Goal: Information Seeking & Learning: Learn about a topic

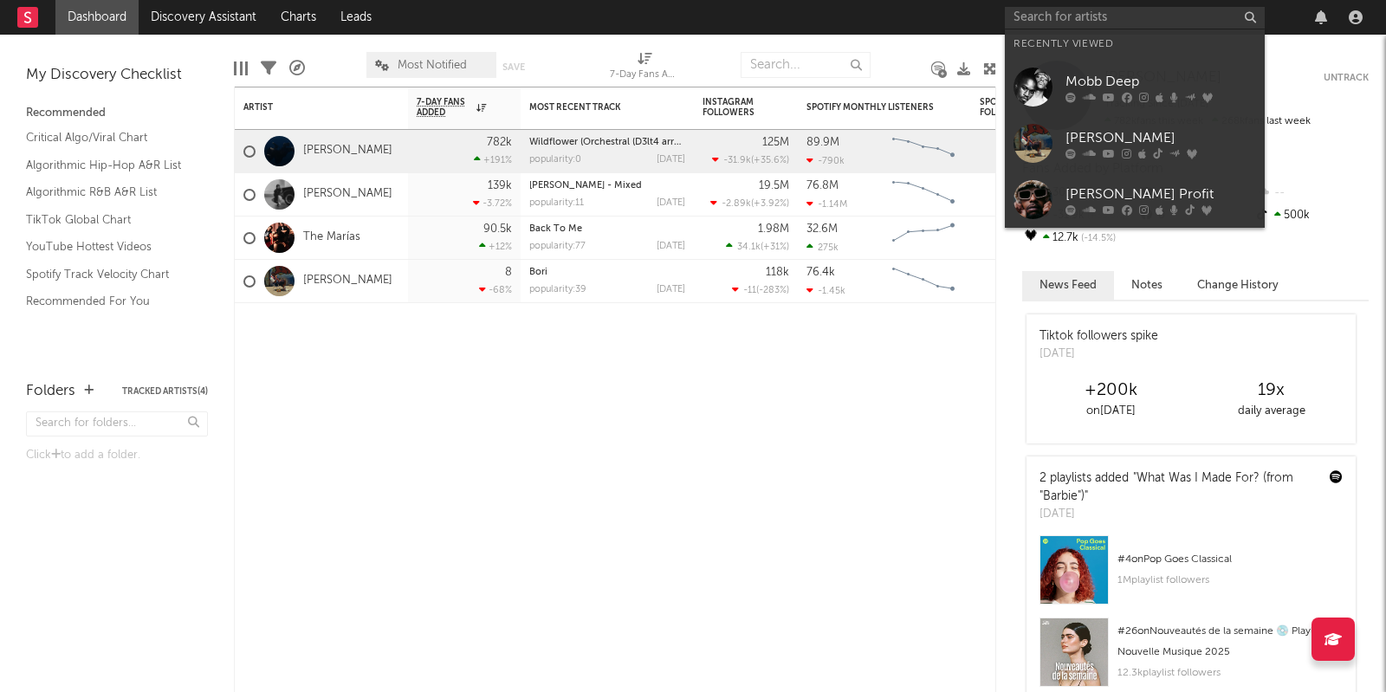
click at [1089, 23] on input "text" at bounding box center [1135, 18] width 260 height 22
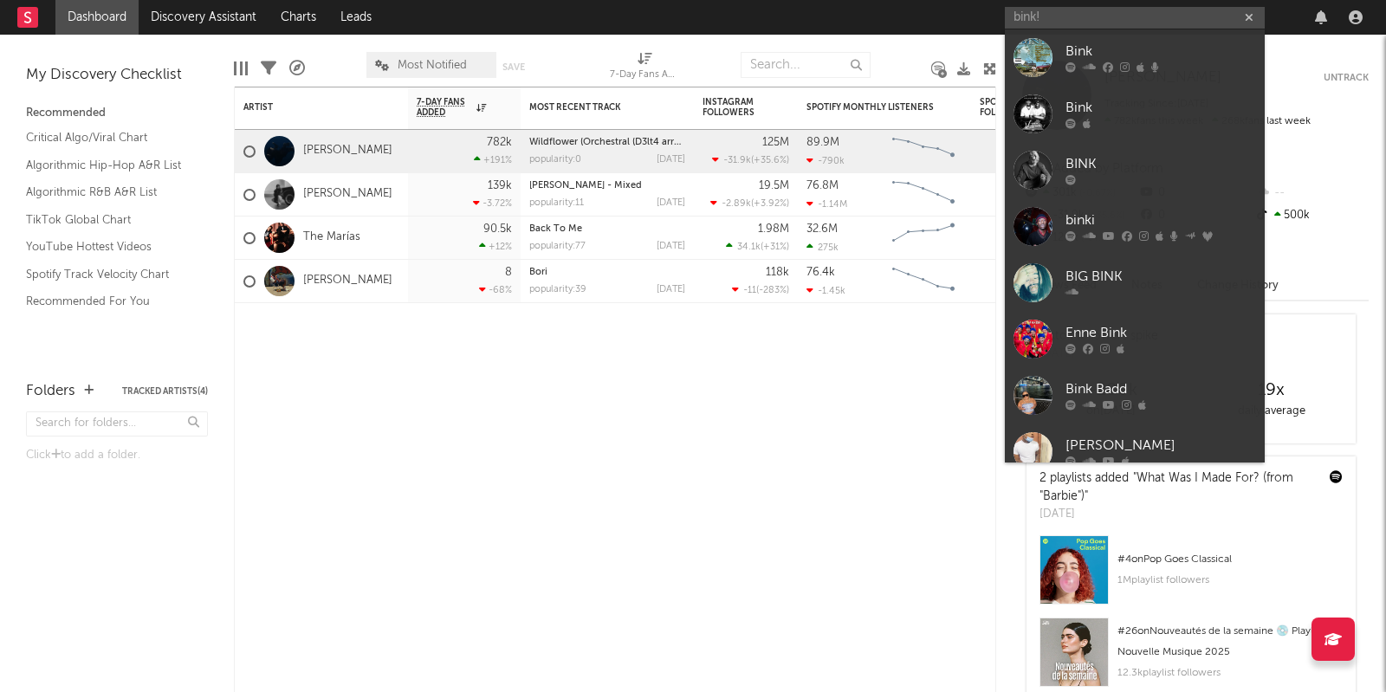
type input "bink!"
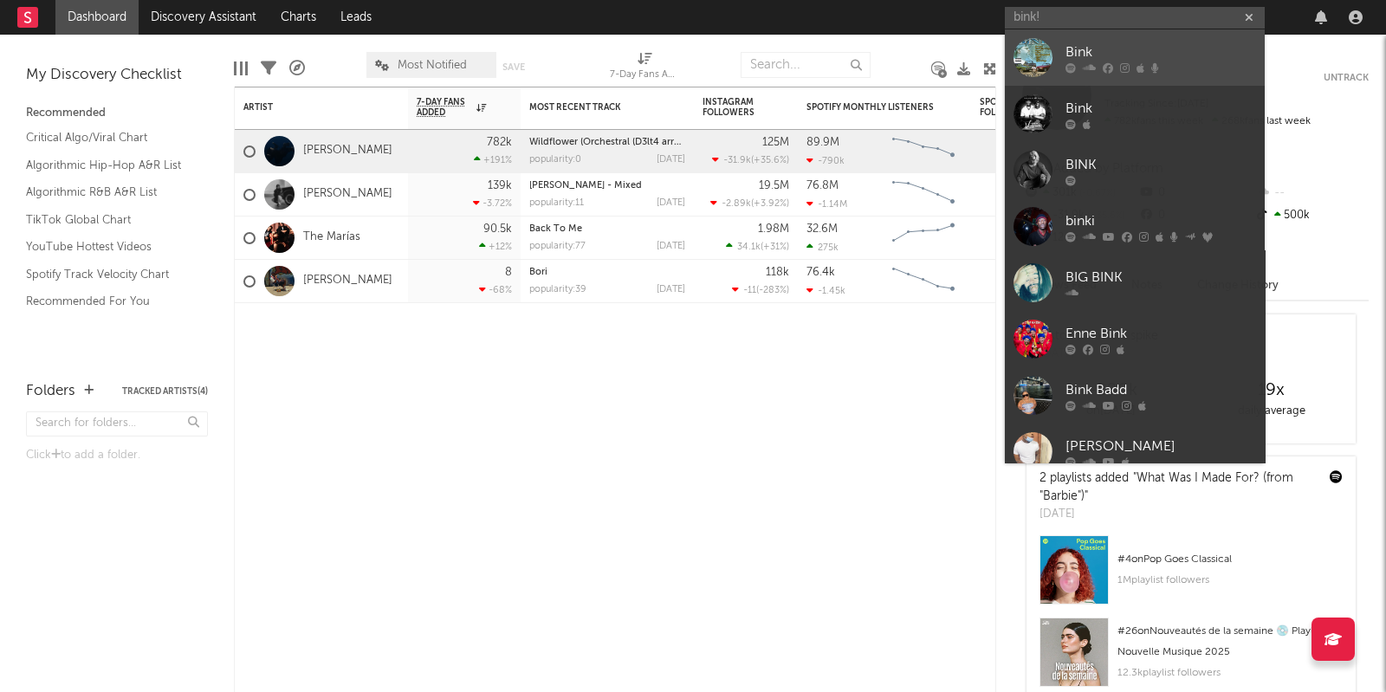
click at [1045, 55] on div at bounding box center [1032, 57] width 39 height 39
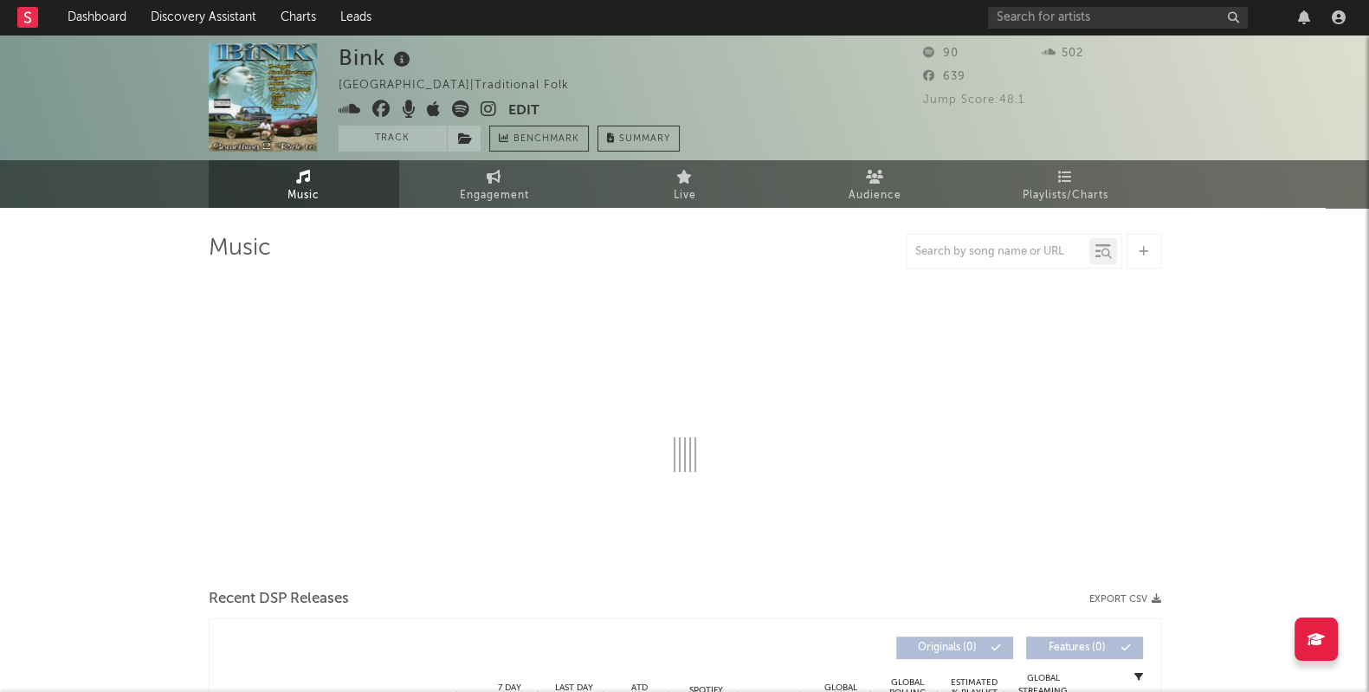
select select "1w"
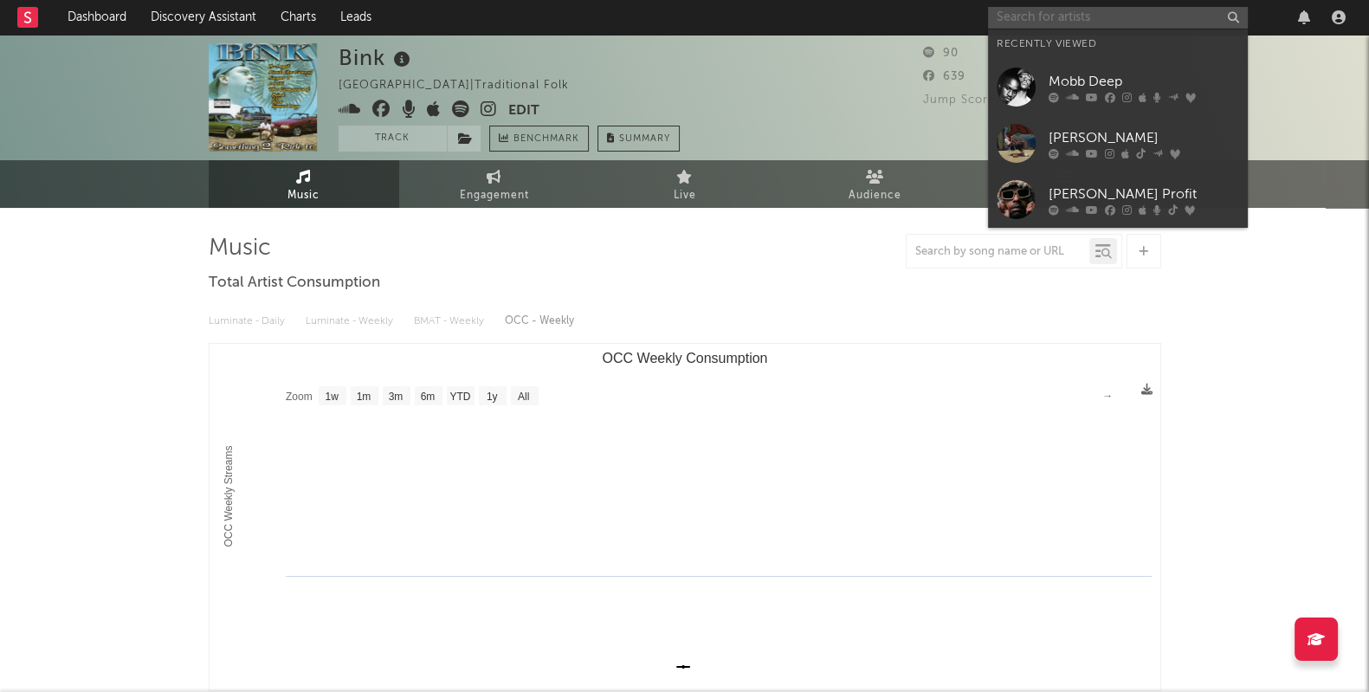
click at [1117, 15] on input "text" at bounding box center [1118, 18] width 260 height 22
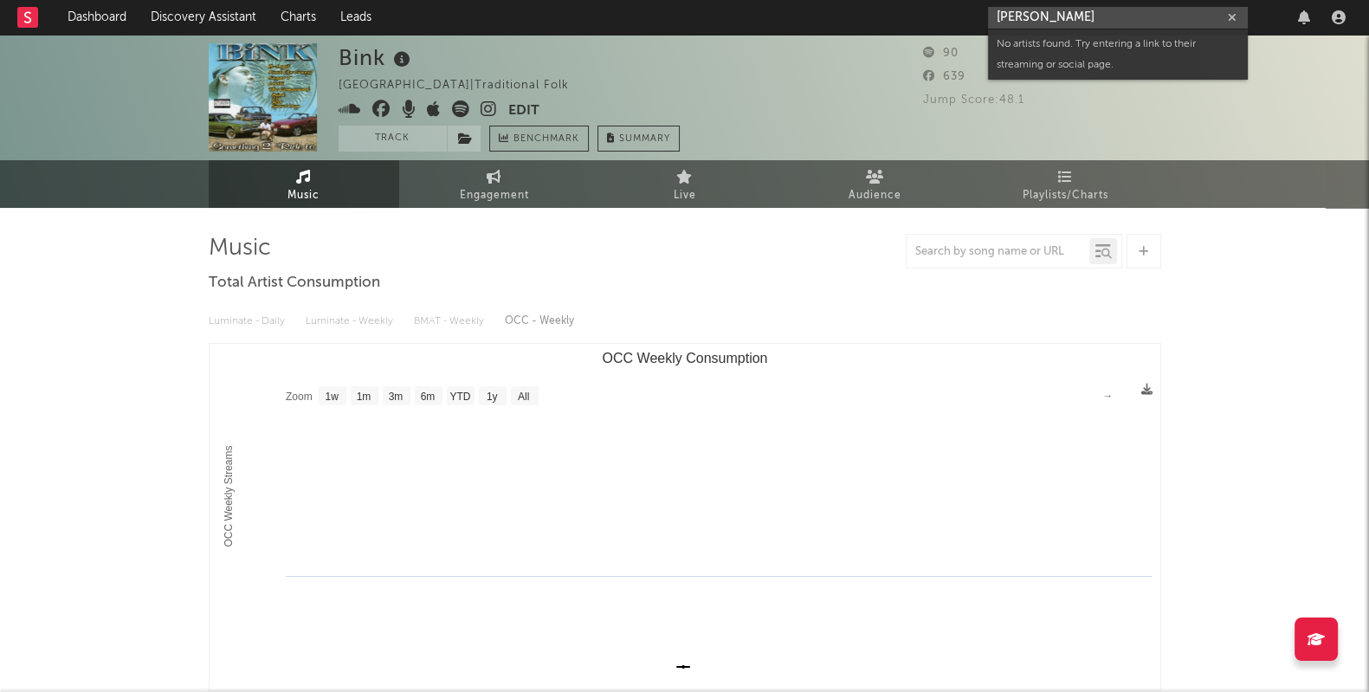
click at [1032, 16] on input "[PERSON_NAME]" at bounding box center [1118, 18] width 260 height 22
click at [1126, 17] on input "omargrand" at bounding box center [1118, 18] width 260 height 22
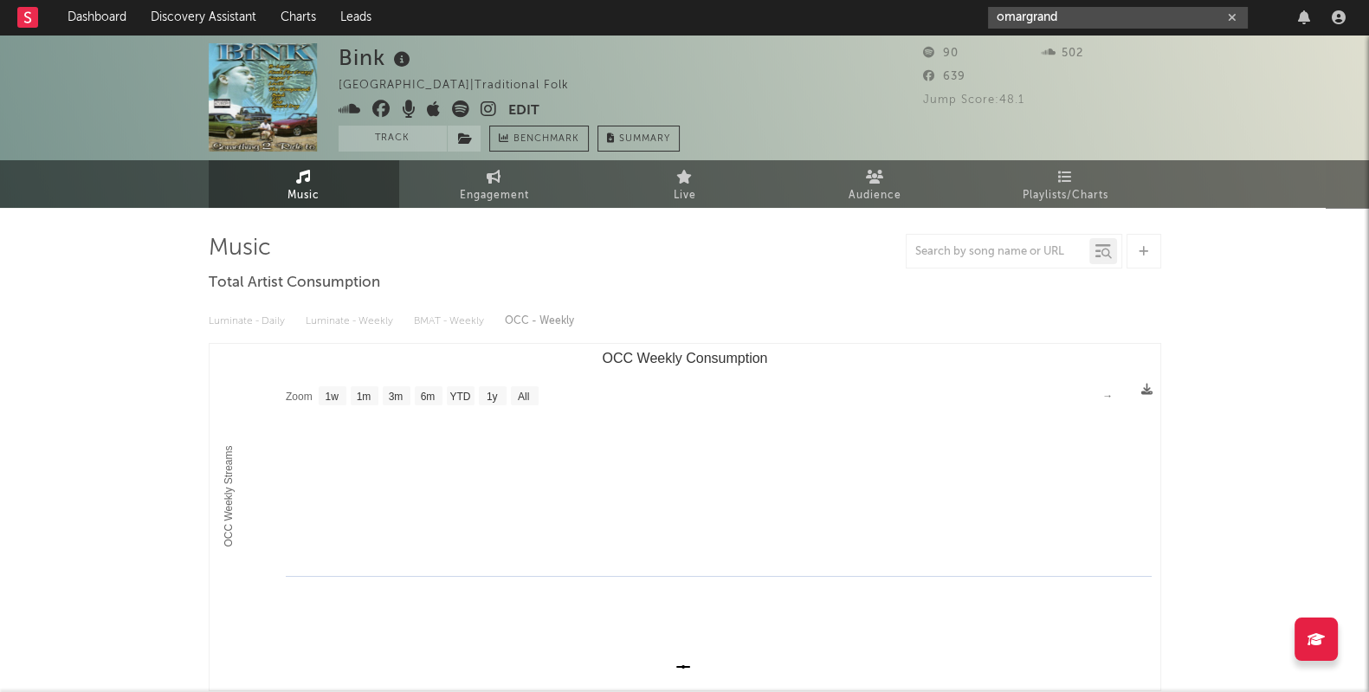
drag, startPoint x: 1069, startPoint y: 16, endPoint x: 961, endPoint y: 19, distance: 107.4
click at [961, 19] on nav "Dashboard Discovery Assistant Charts Leads omargrand" at bounding box center [684, 17] width 1369 height 35
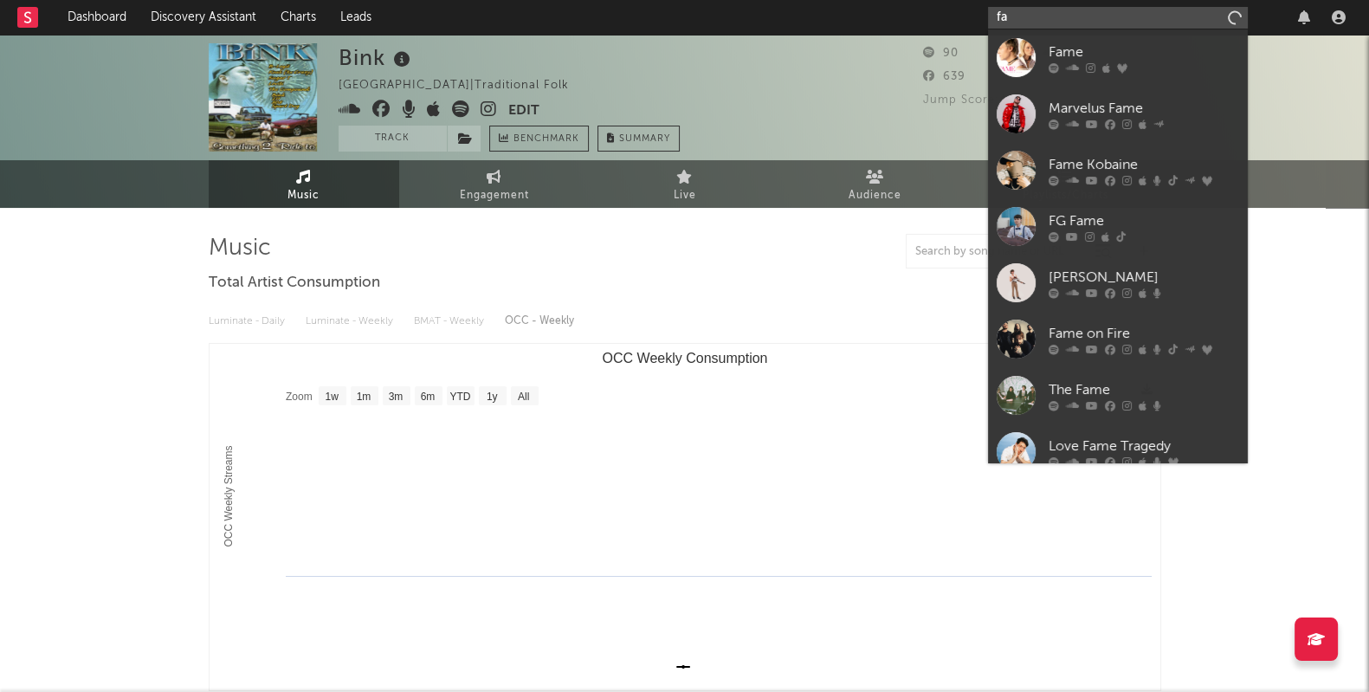
type input "f"
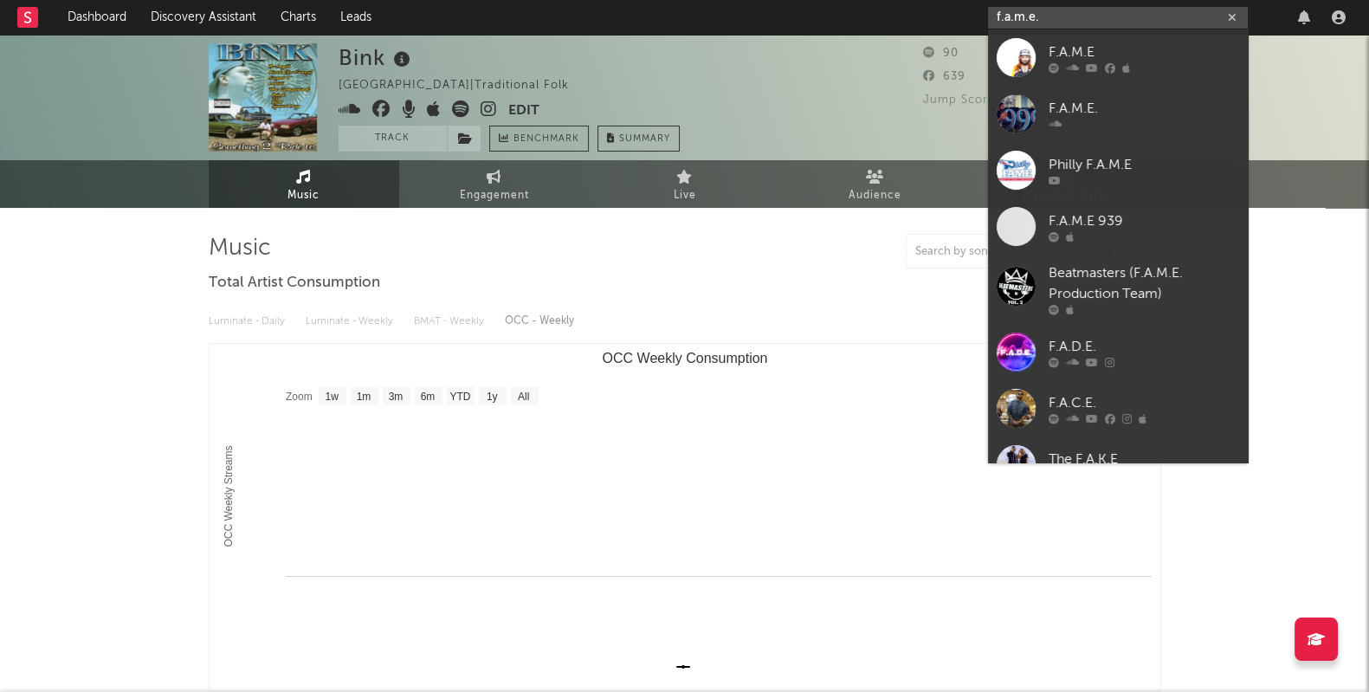
type input "f.a.m.e."
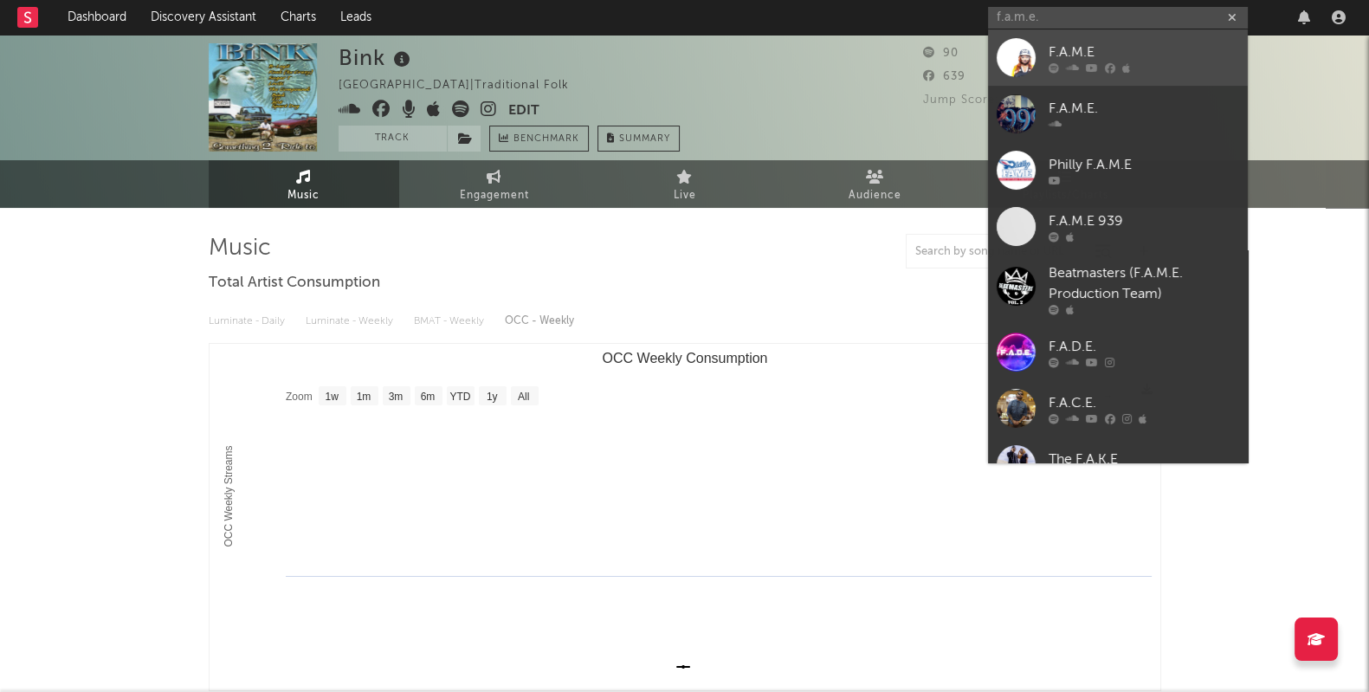
click at [1016, 38] on div at bounding box center [1016, 57] width 39 height 39
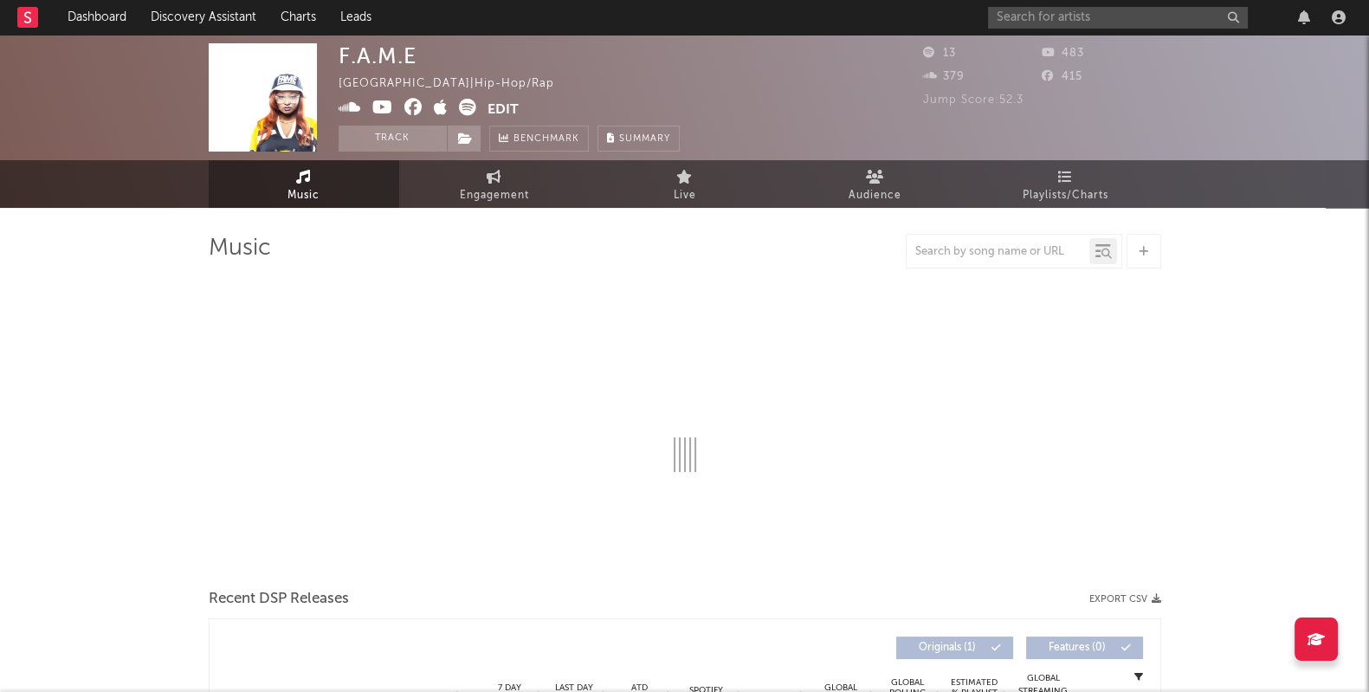
select select "1w"
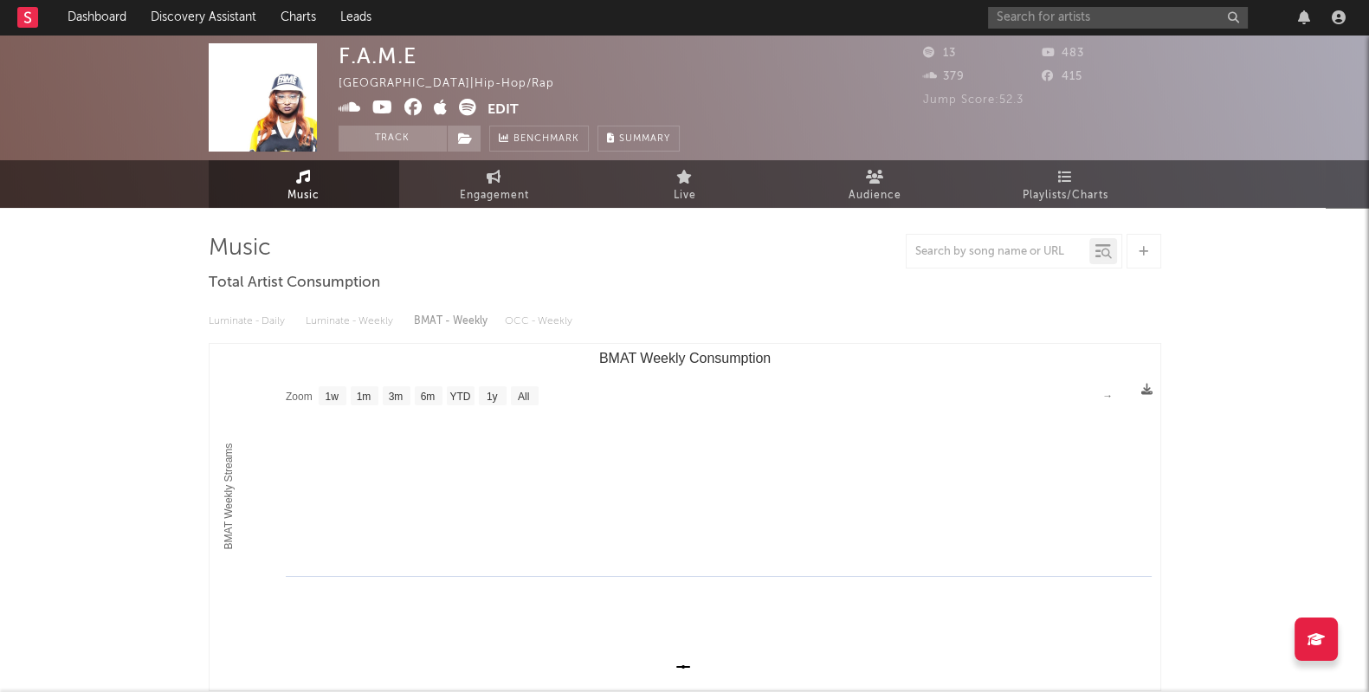
click at [271, 109] on img at bounding box center [263, 97] width 108 height 108
